Goal: Information Seeking & Learning: Learn about a topic

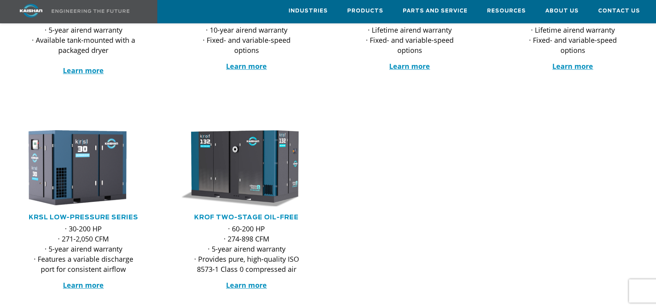
scroll to position [311, 0]
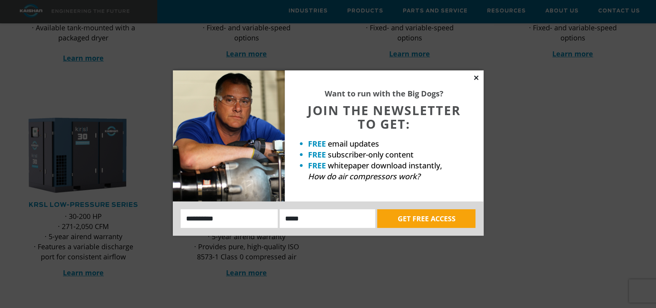
click at [474, 77] on icon at bounding box center [476, 77] width 7 height 7
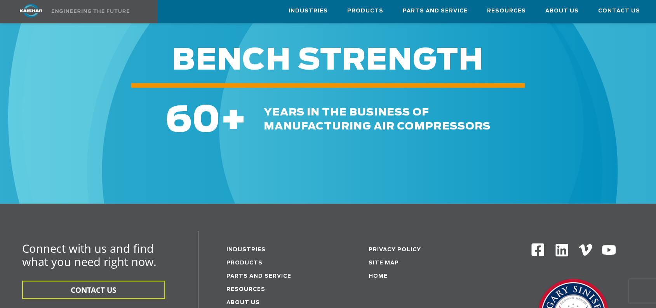
scroll to position [1360, 0]
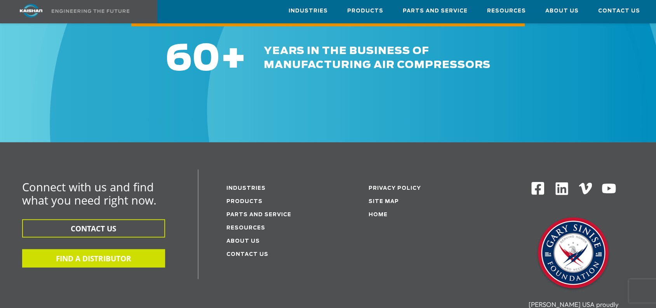
click at [121, 249] on button "FIND A DISTRIBUTOR" at bounding box center [93, 258] width 143 height 18
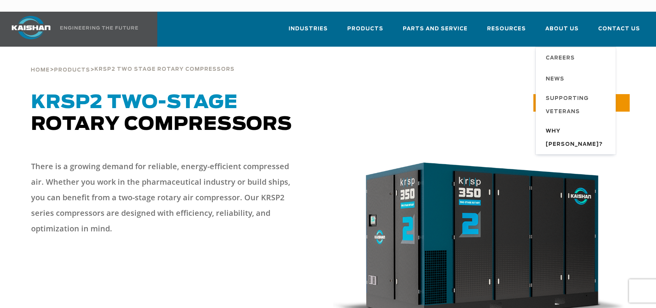
click at [560, 125] on span "Why [PERSON_NAME]?" at bounding box center [577, 138] width 62 height 26
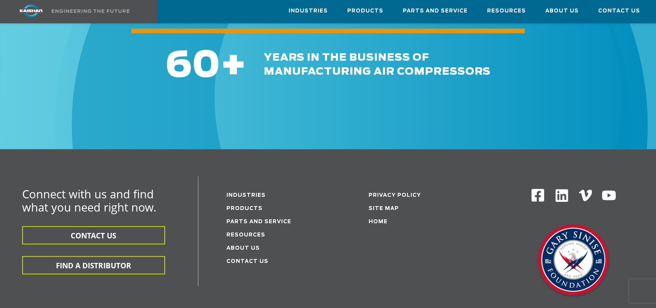
scroll to position [894, 0]
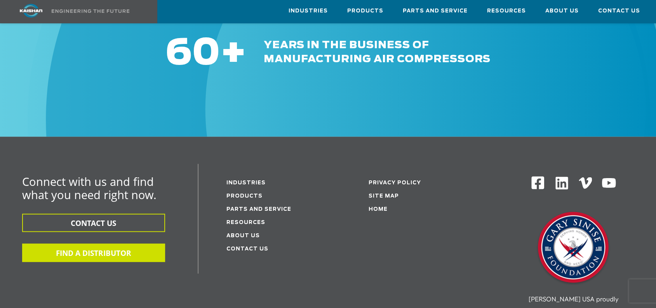
click at [118, 243] on button "FIND A DISTRIBUTOR" at bounding box center [93, 252] width 143 height 18
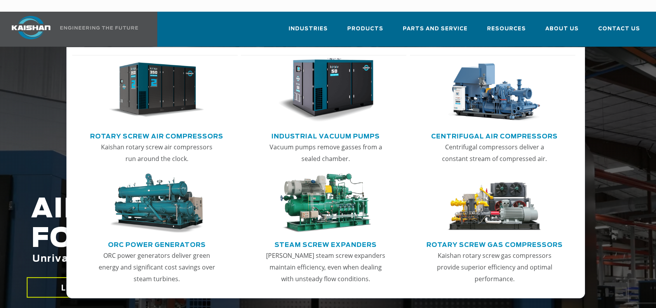
click at [134, 129] on link "Rotary Screw Air Compressors" at bounding box center [156, 135] width 133 height 12
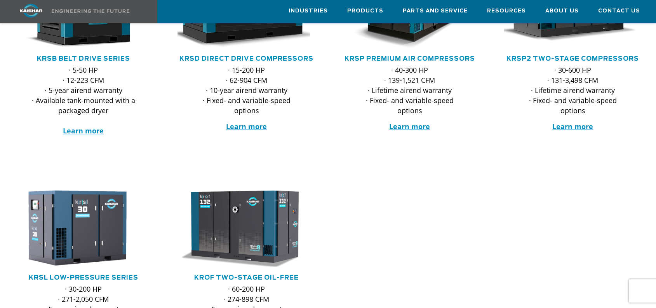
scroll to position [233, 0]
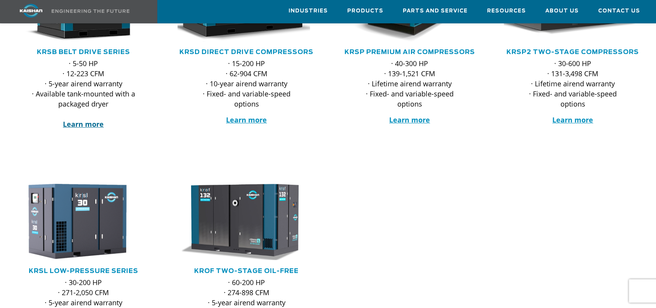
click at [73, 119] on strong "Learn more" at bounding box center [83, 123] width 41 height 9
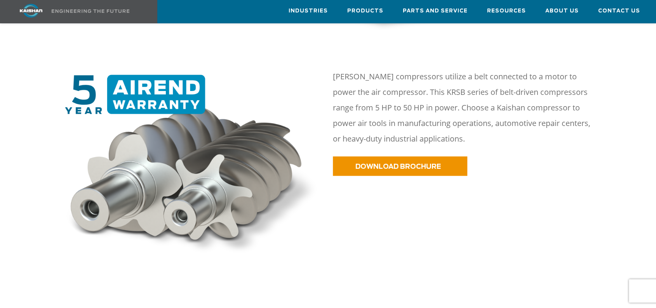
scroll to position [389, 0]
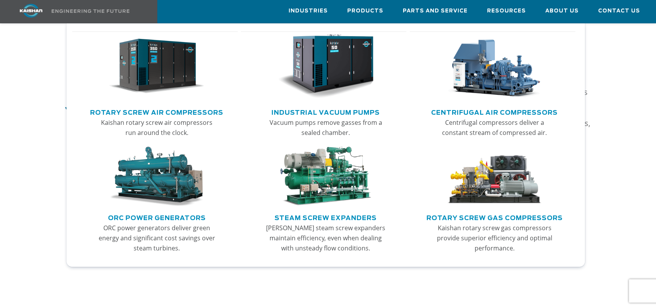
click at [483, 189] on img "Main menu" at bounding box center [495, 177] width 96 height 60
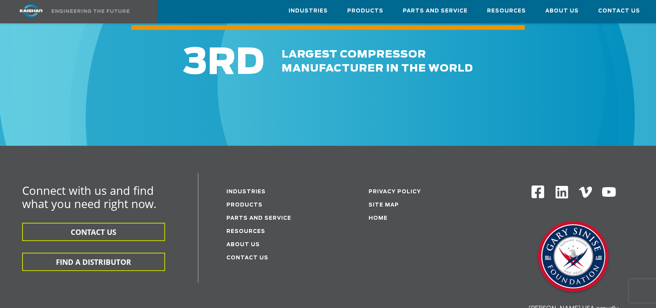
scroll to position [1399, 0]
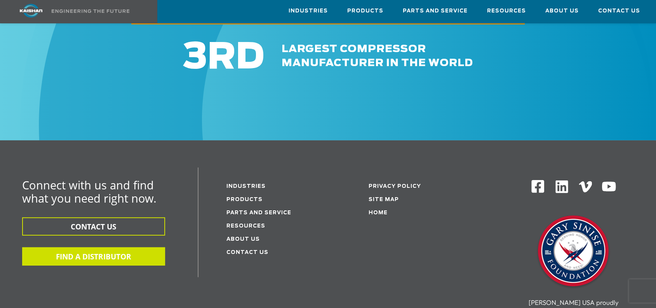
click at [109, 247] on button "FIND A DISTRIBUTOR" at bounding box center [93, 256] width 143 height 18
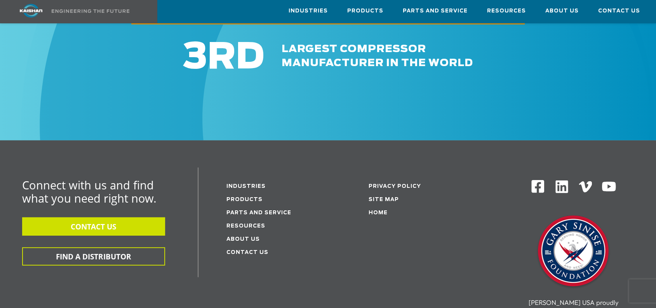
click at [84, 217] on button "CONTACT US" at bounding box center [93, 226] width 143 height 18
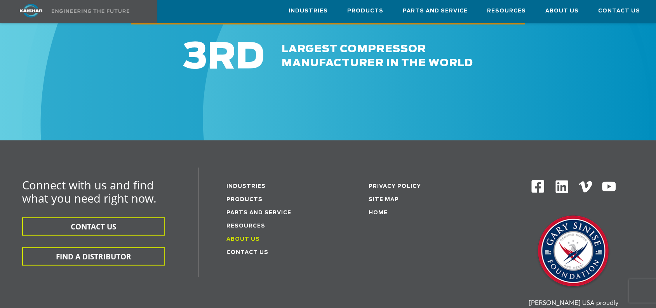
click at [241, 237] on link "About Us" at bounding box center [243, 239] width 33 height 5
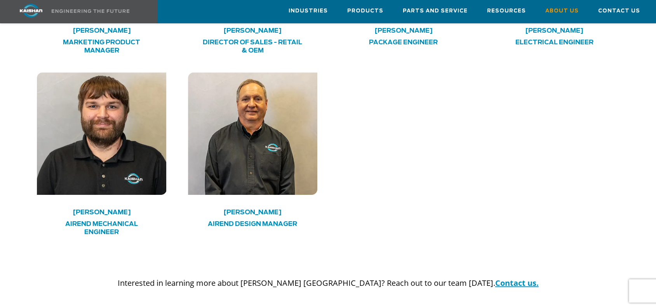
scroll to position [2138, 0]
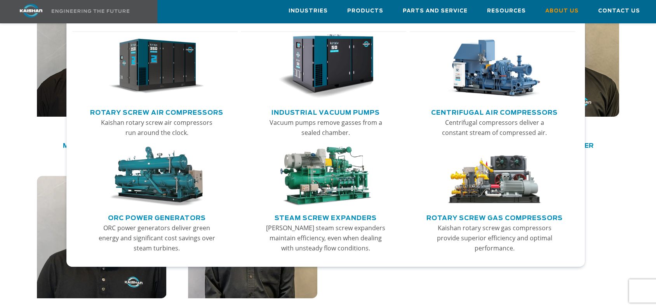
click at [475, 111] on link "Centrifugal Air Compressors" at bounding box center [494, 112] width 127 height 12
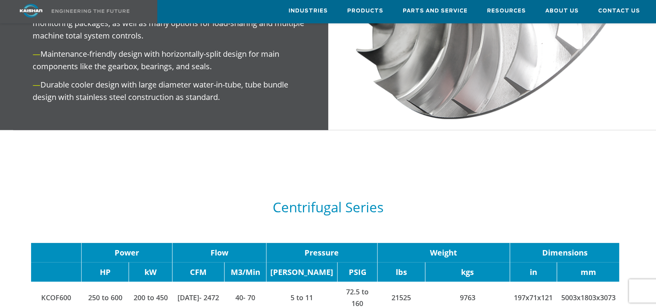
scroll to position [894, 0]
